Goal: Check status: Check status

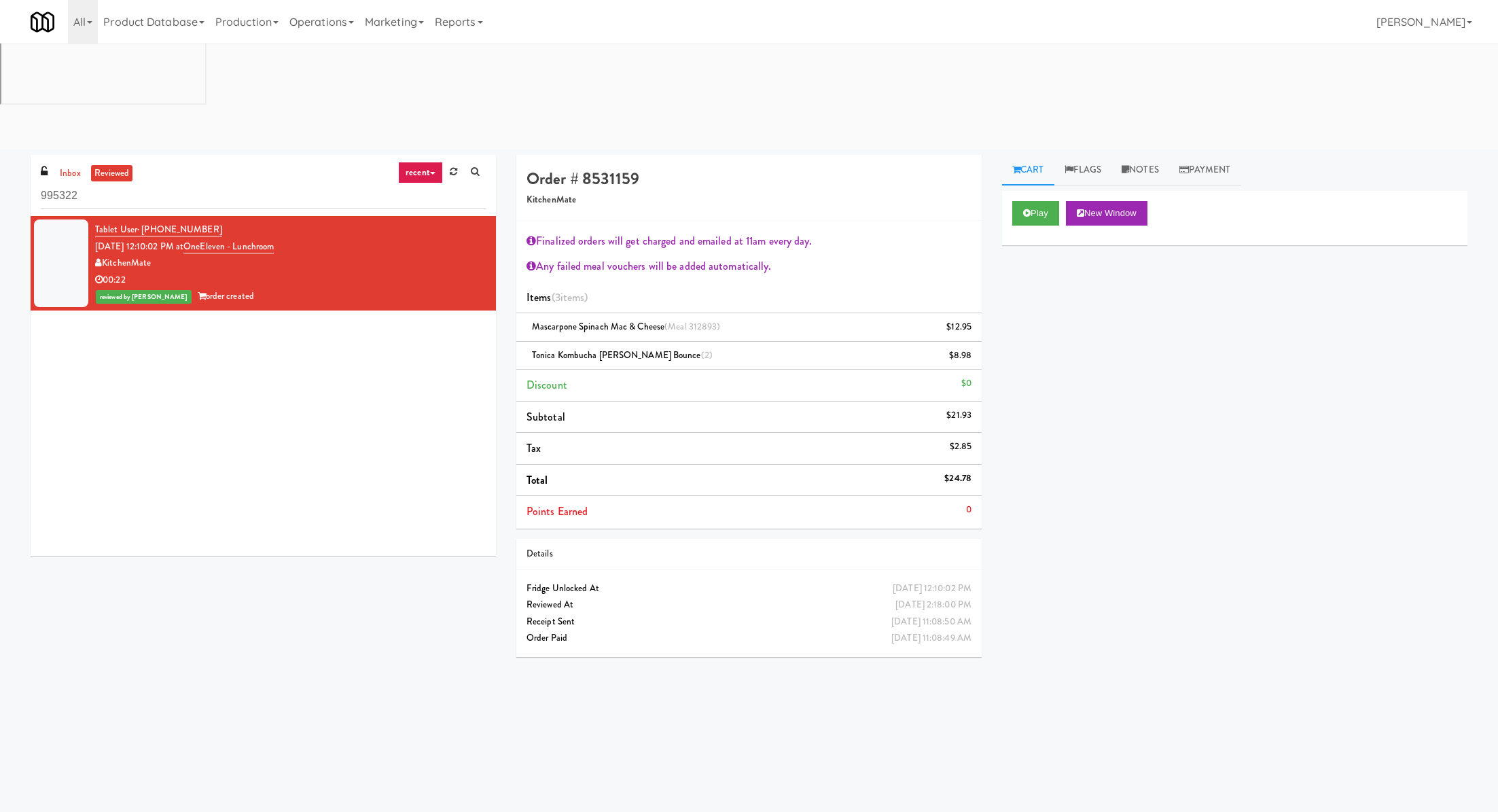
click at [957, 470] on div "$24.78" at bounding box center [958, 478] width 28 height 17
copy div "$24.78"
click at [1207, 155] on link "Payment" at bounding box center [1205, 170] width 72 height 31
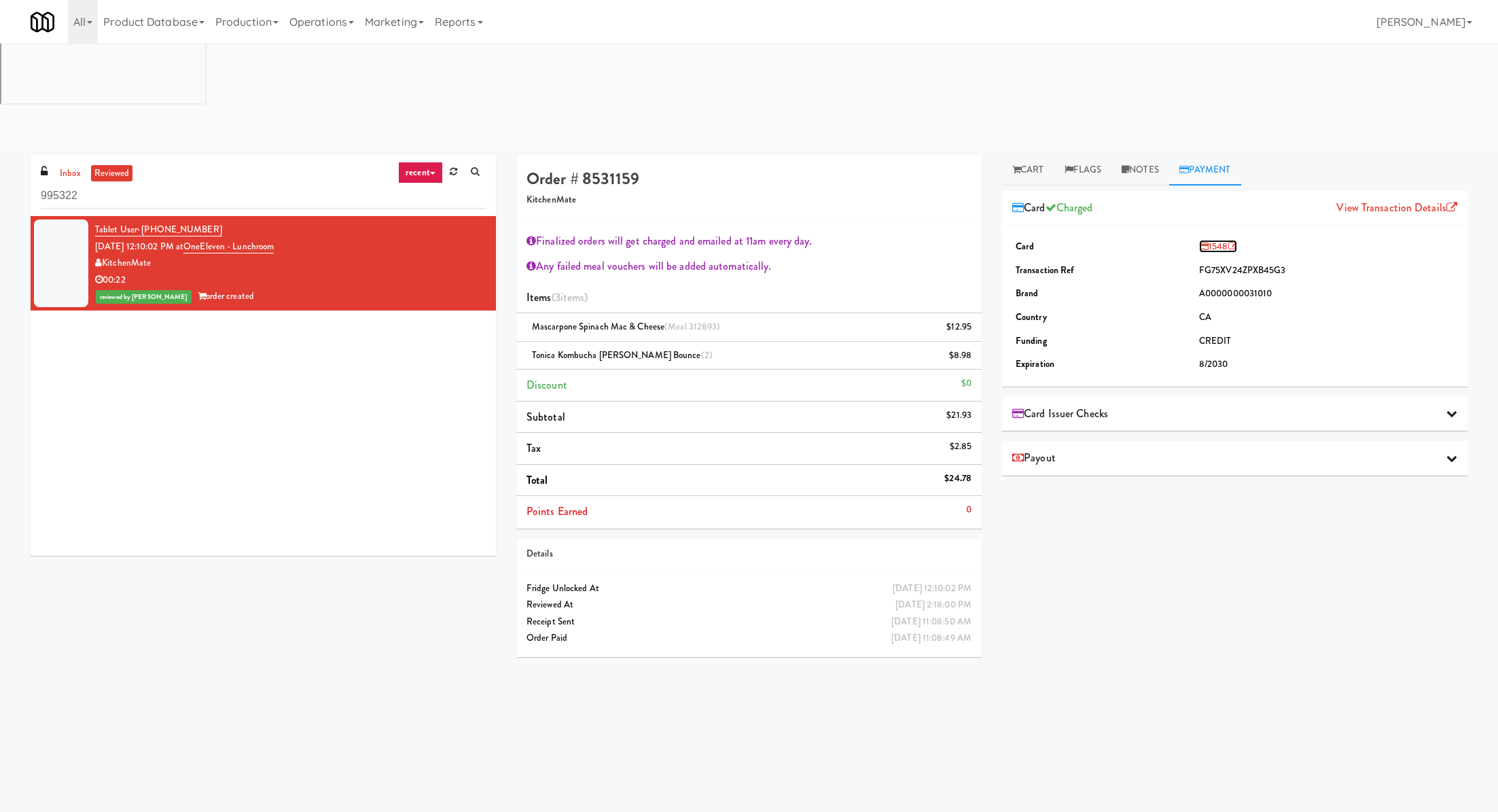
click at [1214, 240] on link "1548" at bounding box center [1217, 246] width 39 height 13
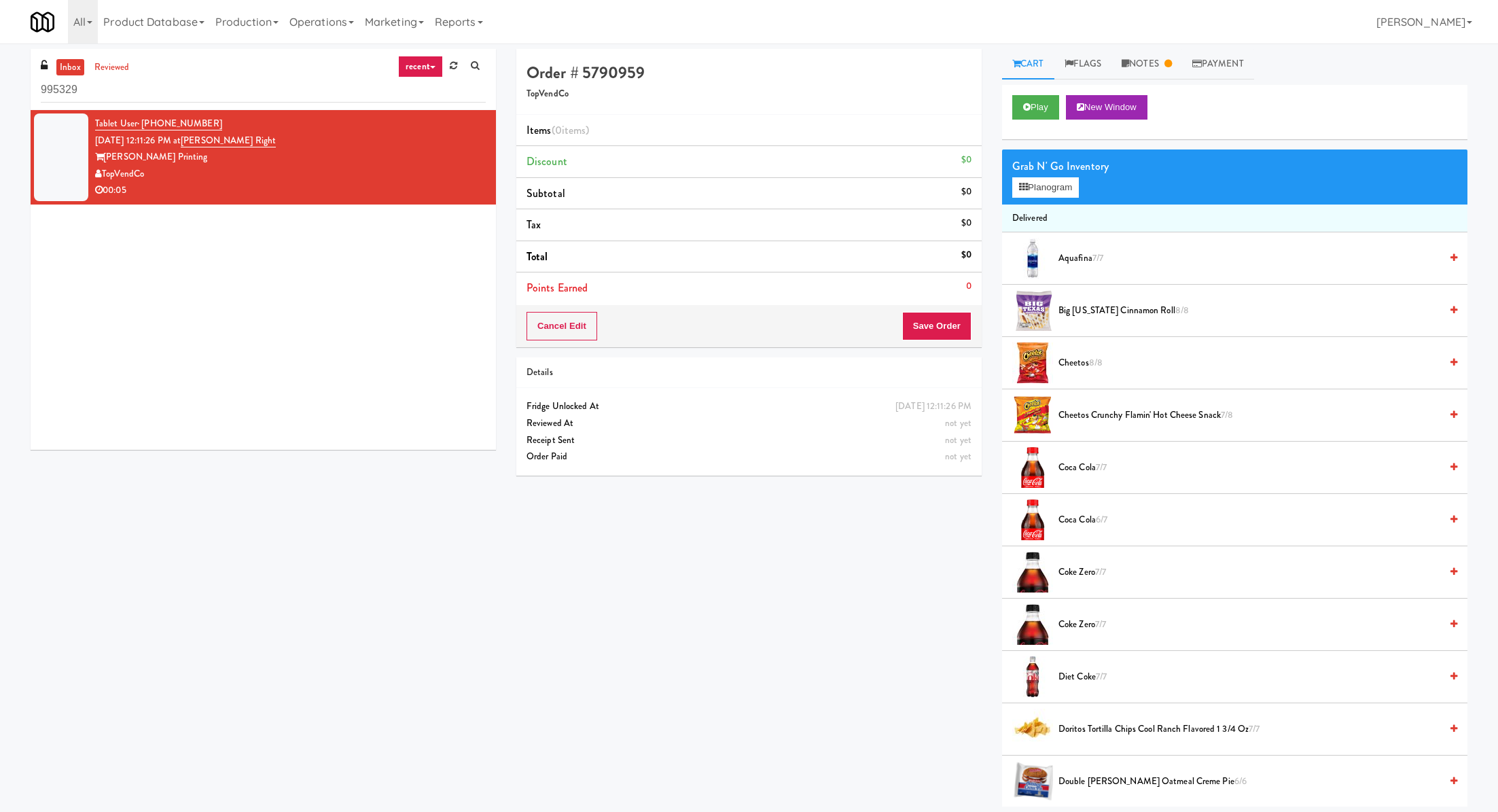
scroll to position [447, 0]
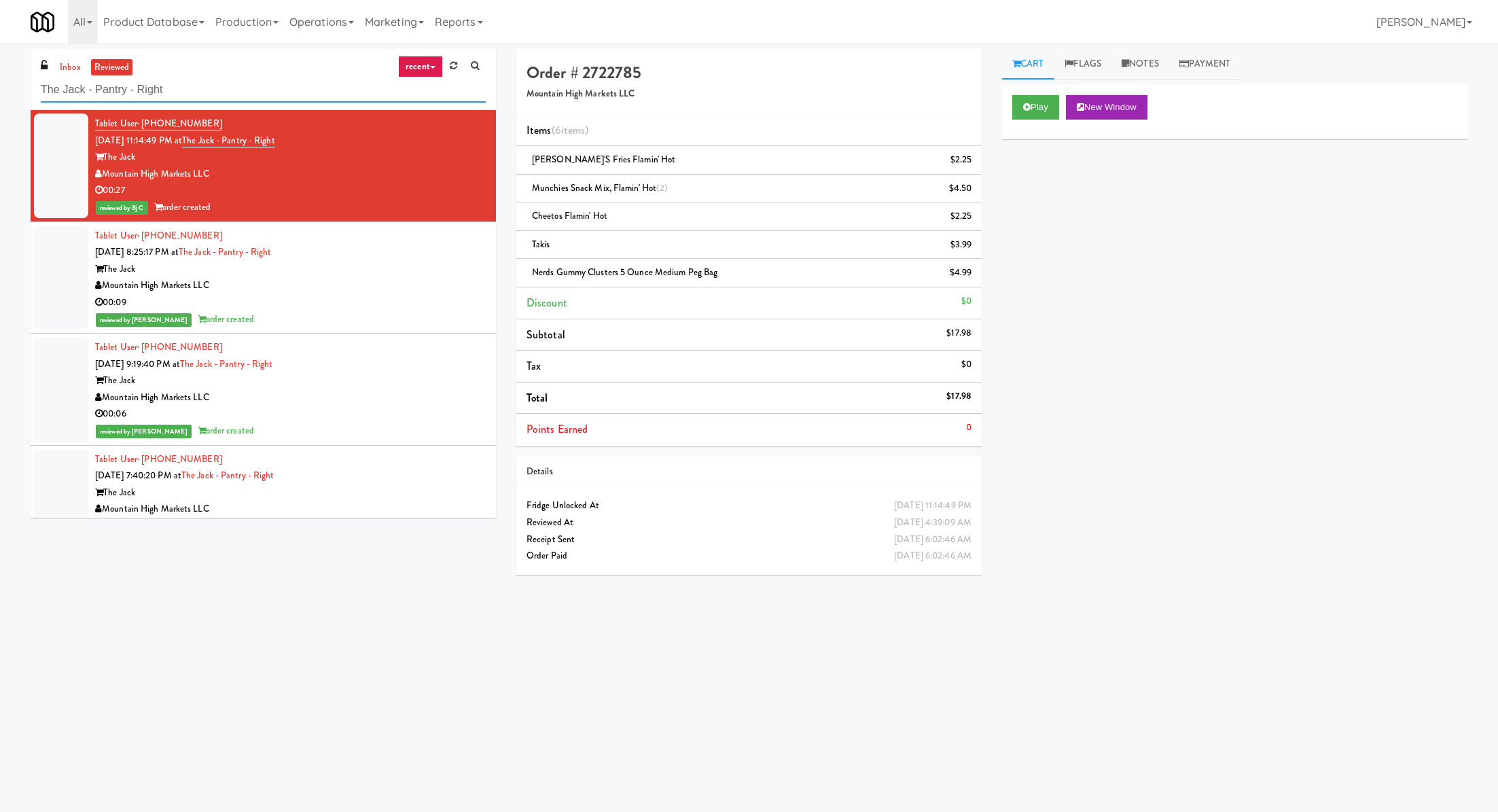
click at [142, 90] on input "The Jack - Pantry - Right" at bounding box center [263, 89] width 445 height 25
paste input "Capital Plaza - Combo"
type input "Capital Plaza - Combo"
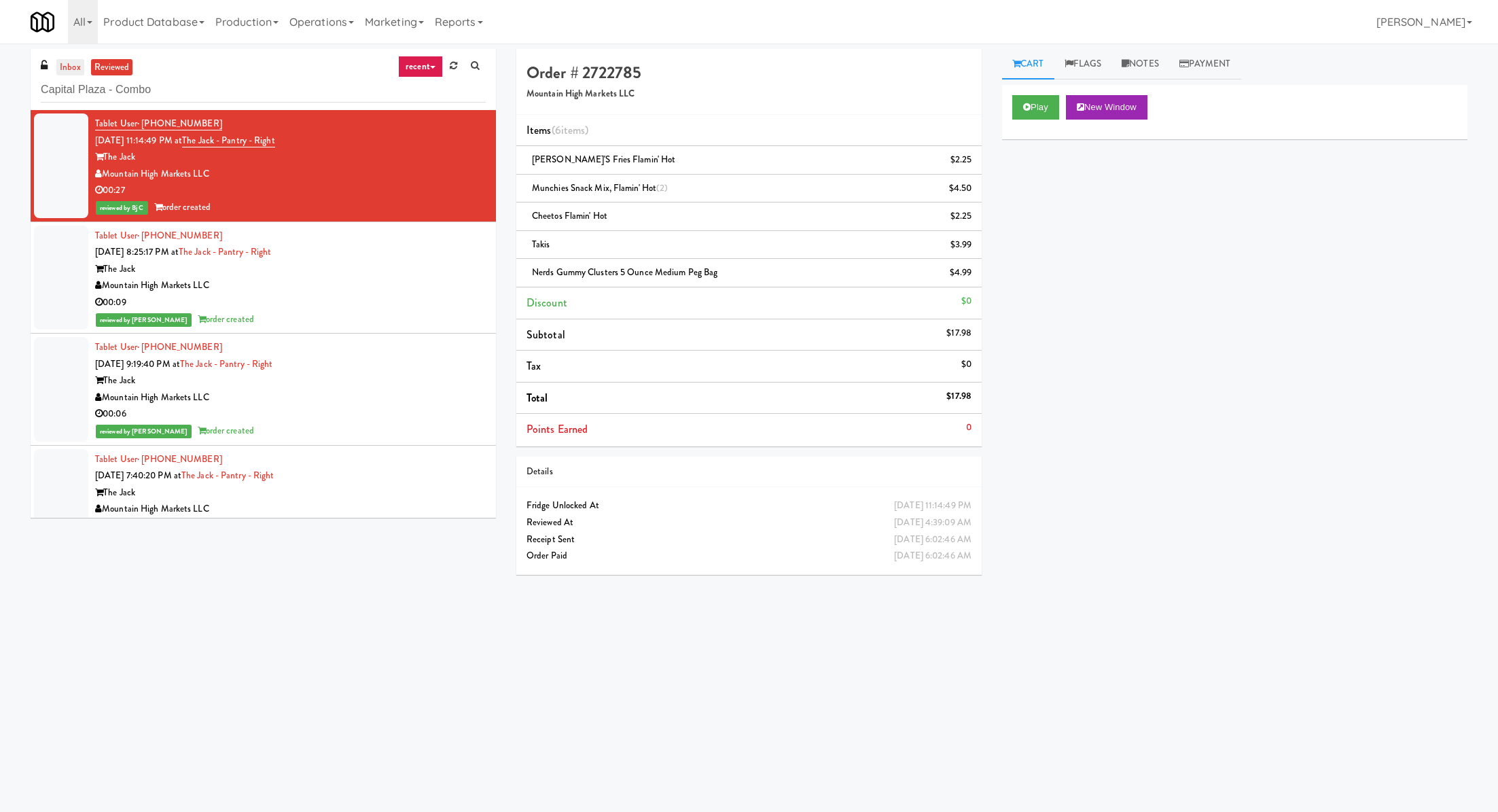
click at [77, 68] on link "inbox" at bounding box center [70, 67] width 28 height 17
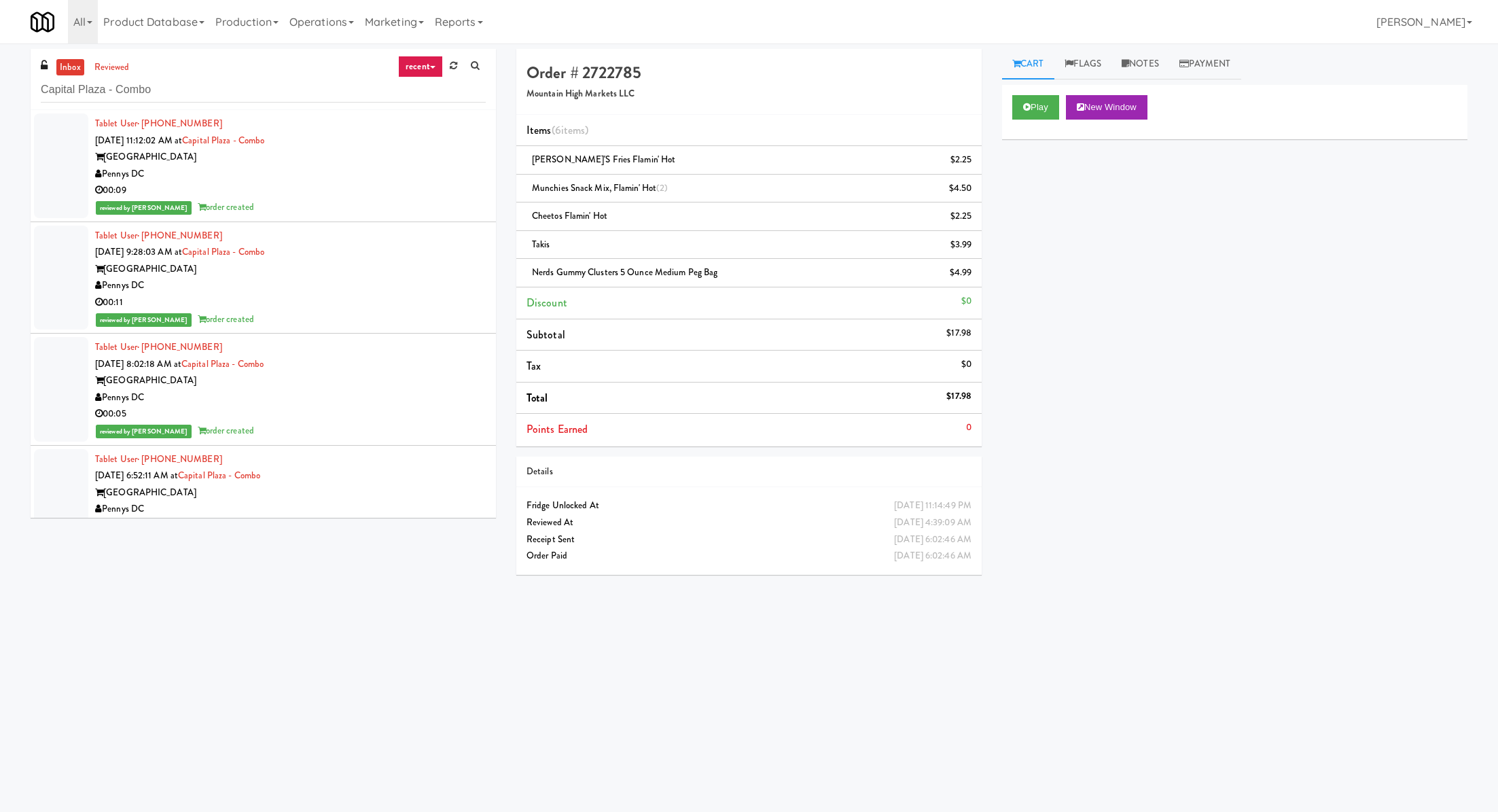
click at [77, 68] on link "inbox" at bounding box center [70, 67] width 28 height 17
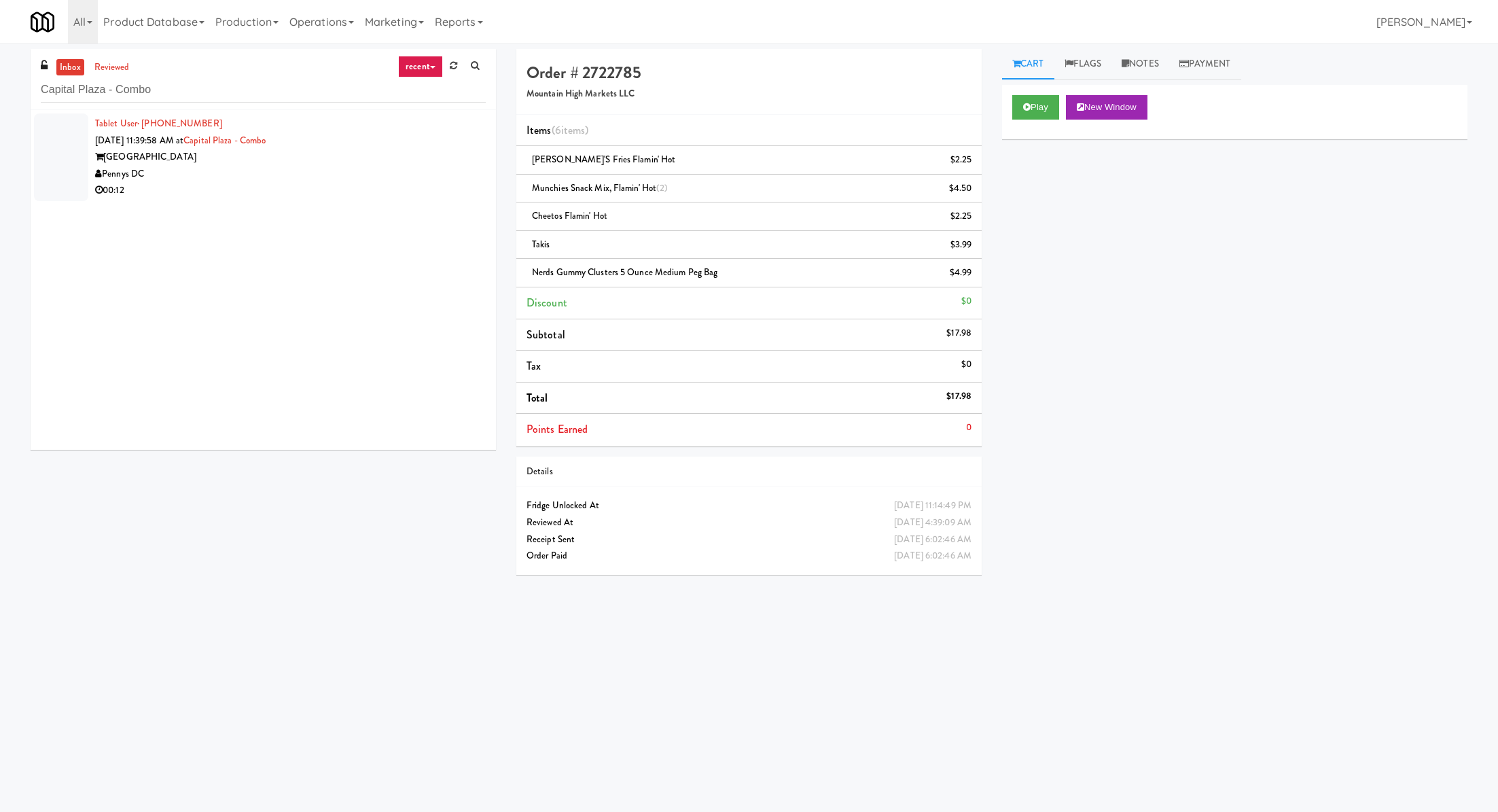
click at [202, 177] on div "Pennys DC" at bounding box center [290, 174] width 390 height 17
